Goal: Transaction & Acquisition: Purchase product/service

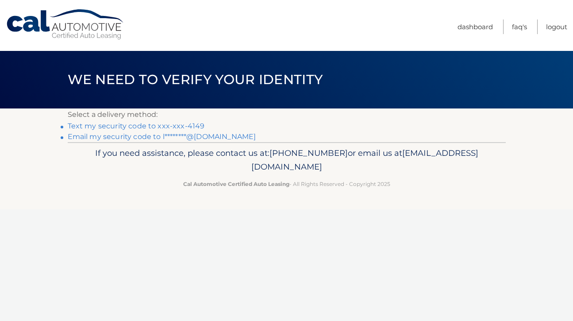
click at [186, 124] on link "Text my security code to xxx-xxx-4149" at bounding box center [136, 126] width 137 height 8
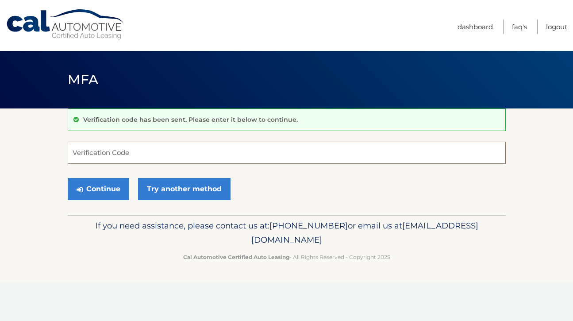
click at [92, 157] on input "Verification Code" at bounding box center [287, 153] width 438 height 22
click at [95, 148] on input "Verification Code" at bounding box center [287, 153] width 438 height 22
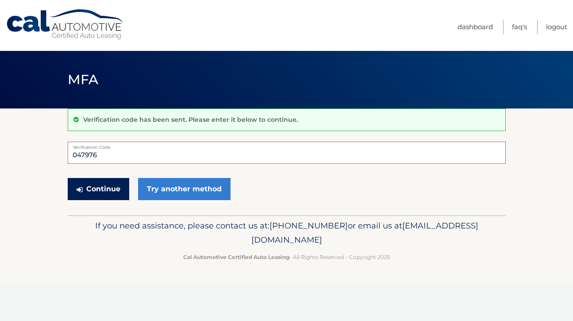
type input "047976"
click at [92, 187] on button "Continue" at bounding box center [99, 189] width 62 height 22
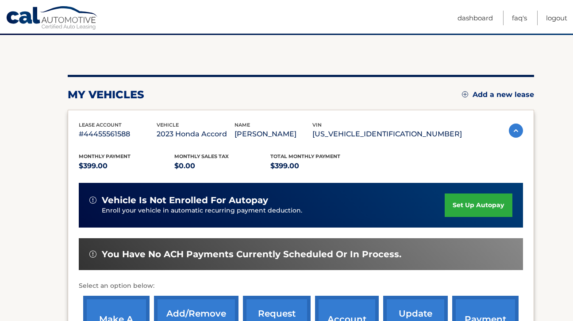
scroll to position [75, 0]
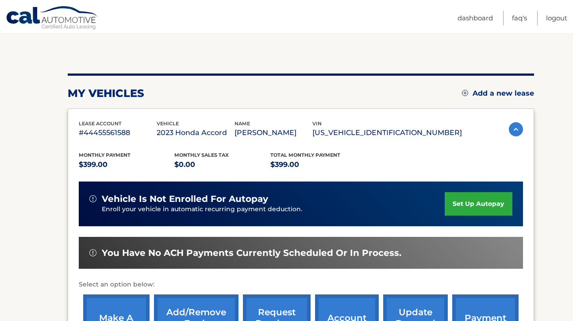
click at [119, 310] on link "make a payment" at bounding box center [116, 323] width 66 height 58
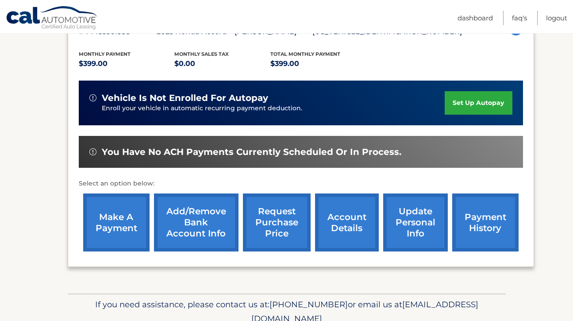
scroll to position [171, 0]
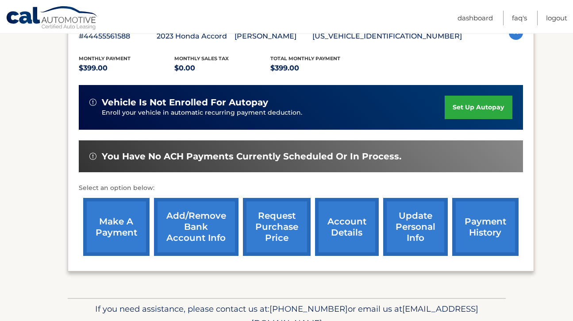
click at [113, 214] on link "make a payment" at bounding box center [116, 227] width 66 height 58
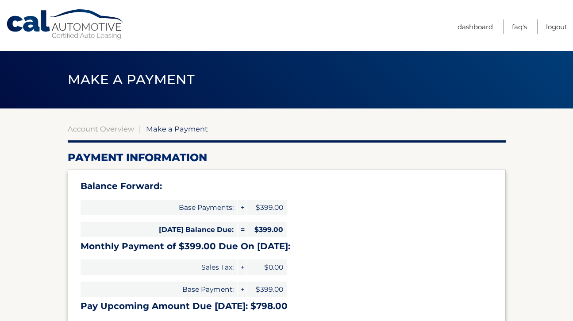
select select "NjYzZDQ5ZTAtNTdkMC00MTQ4LWI4ZDYtOGIwMmFjOWM3OTg1"
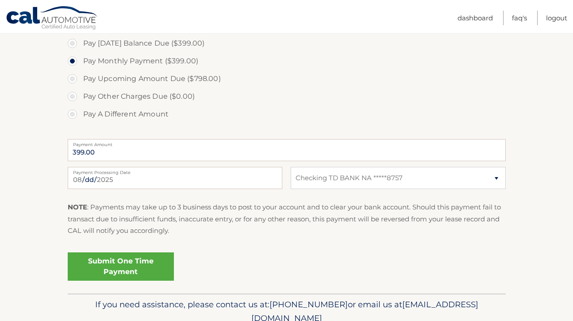
scroll to position [310, 0]
click at [122, 266] on link "Submit One Time Payment" at bounding box center [121, 266] width 106 height 28
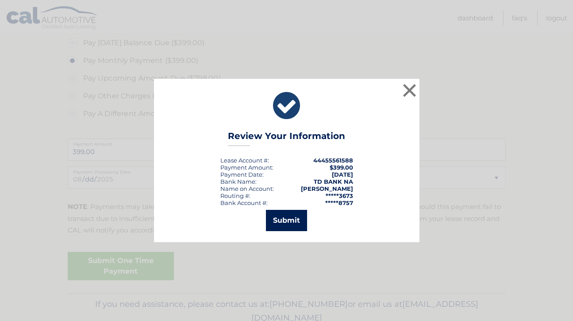
click at [280, 225] on button "Submit" at bounding box center [286, 220] width 41 height 21
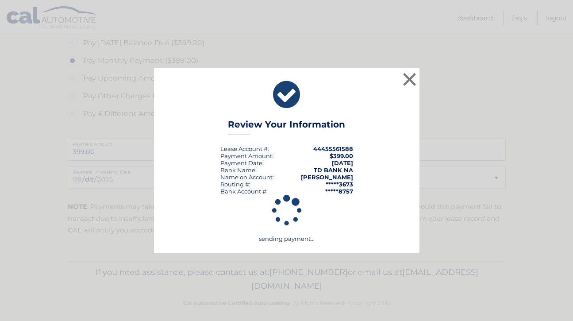
click at [433, 69] on div "× Review Your Information Lease Account #: 44455561588 Payment Amount: $399.00 …" at bounding box center [287, 161] width 566 height 186
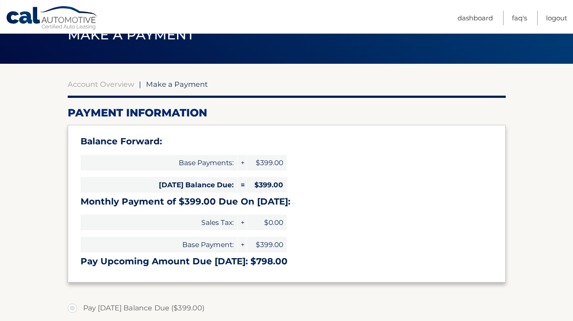
scroll to position [46, 0]
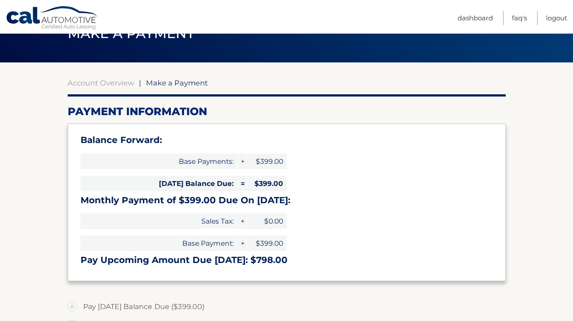
click at [177, 85] on span "Make a Payment" at bounding box center [177, 82] width 62 height 9
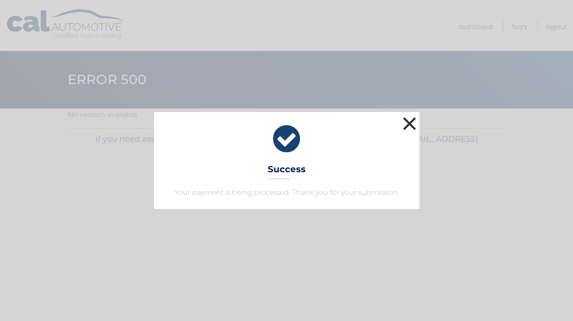
click at [409, 124] on button "×" at bounding box center [410, 124] width 18 height 18
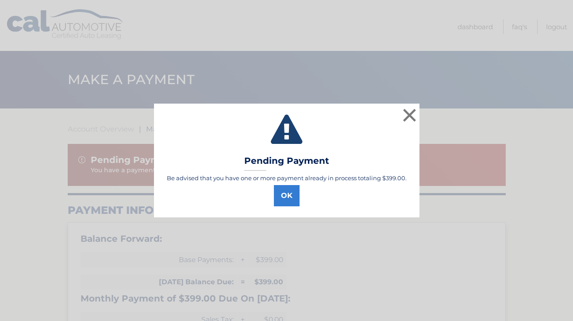
select select "NjYzZDQ5ZTAtNTdkMC00MTQ4LWI4ZDYtOGIwMmFjOWM3OTg1"
click at [286, 194] on button "OK" at bounding box center [287, 195] width 26 height 21
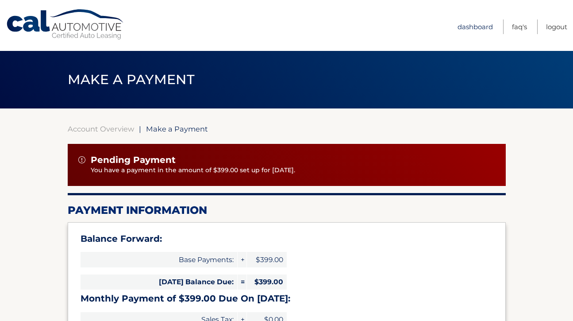
click at [469, 28] on link "Dashboard" at bounding box center [475, 26] width 35 height 15
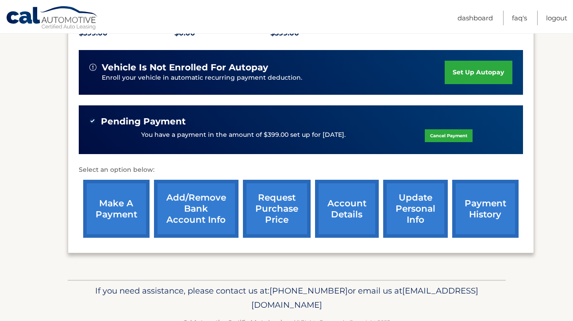
scroll to position [209, 0]
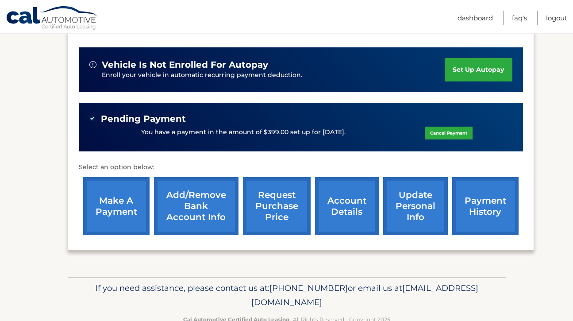
click at [336, 213] on link "account details" at bounding box center [347, 206] width 64 height 58
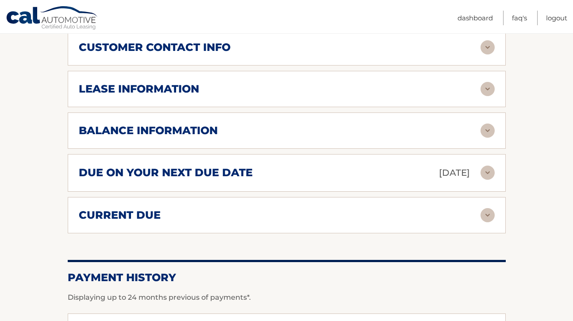
scroll to position [513, 0]
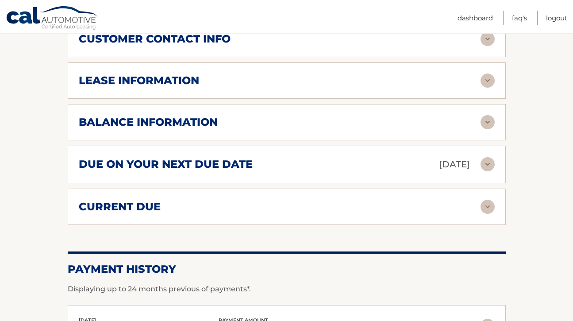
click at [235, 200] on div "current due" at bounding box center [280, 206] width 402 height 13
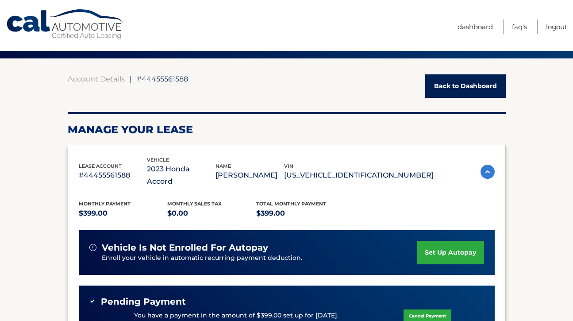
scroll to position [59, 0]
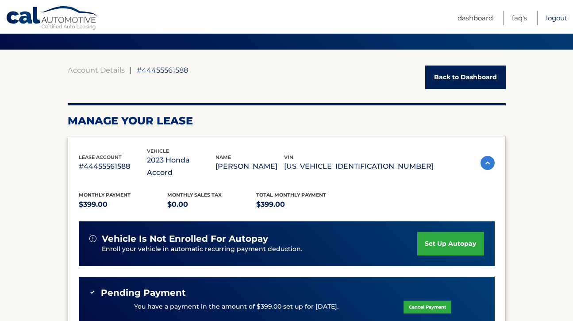
click at [551, 16] on link "Logout" at bounding box center [556, 18] width 21 height 15
